Goal: Check status: Check status

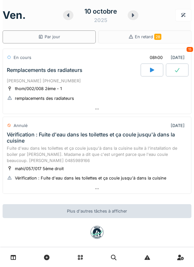
click at [130, 15] on icon at bounding box center [133, 15] width 6 height 5
click at [132, 16] on icon at bounding box center [133, 15] width 6 height 5
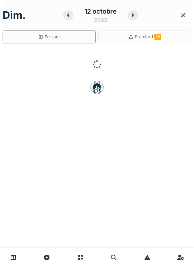
click at [133, 17] on icon at bounding box center [133, 15] width 6 height 5
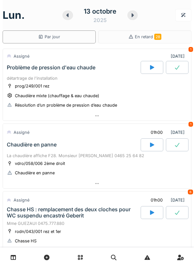
click at [69, 19] on div at bounding box center [67, 15] width 11 height 10
click at [69, 17] on icon at bounding box center [68, 15] width 6 height 5
click at [67, 16] on icon at bounding box center [68, 15] width 6 height 5
click at [72, 15] on div at bounding box center [68, 15] width 10 height 10
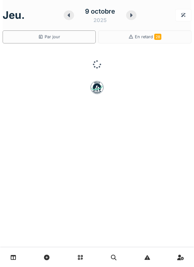
click at [155, 10] on div "jeu. 9 octobre 2025" at bounding box center [97, 15] width 189 height 20
click at [132, 17] on icon at bounding box center [131, 15] width 6 height 5
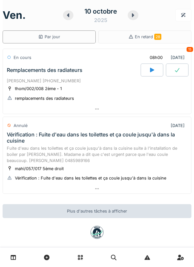
click at [189, 258] on link at bounding box center [180, 256] width 16 height 15
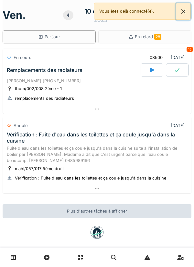
click at [182, 15] on button "Close" at bounding box center [183, 11] width 15 height 17
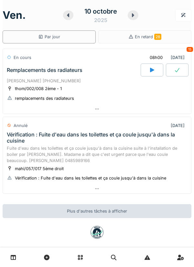
click at [167, 265] on div at bounding box center [97, 256] width 194 height 19
click at [169, 265] on div at bounding box center [97, 256] width 194 height 19
click at [17, 198] on div "[DATE] Par jour En retard 28 En cours 08h00 [DATE] 15 Remplacements des radiate…" at bounding box center [97, 133] width 194 height 267
